Goal: Task Accomplishment & Management: Use online tool/utility

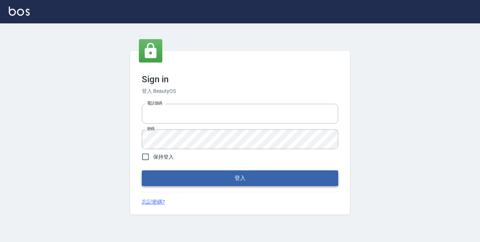
type input "0229470385"
click at [244, 182] on button "登入" at bounding box center [240, 178] width 196 height 15
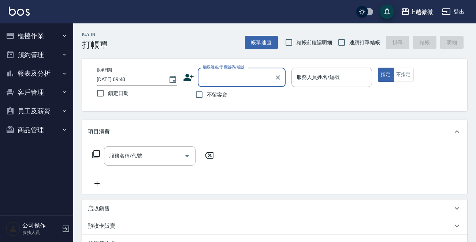
click at [51, 31] on button "櫃檯作業" at bounding box center [36, 35] width 67 height 19
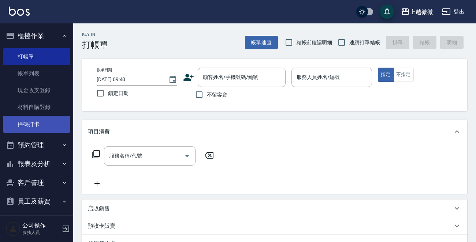
click at [42, 123] on link "掃碼打卡" at bounding box center [36, 124] width 67 height 17
